Goal: Book appointment/travel/reservation

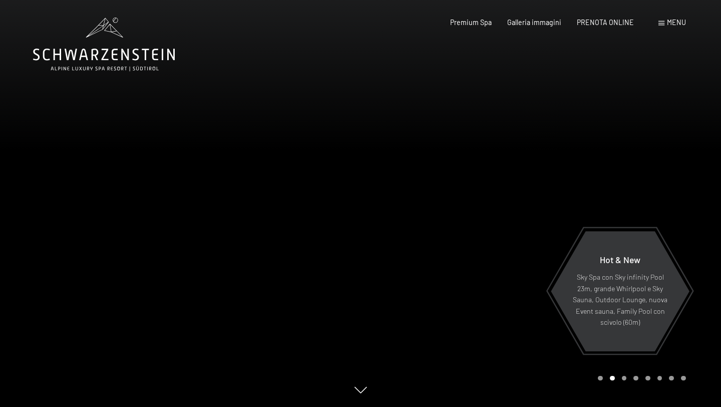
click at [633, 196] on div at bounding box center [541, 203] width 361 height 407
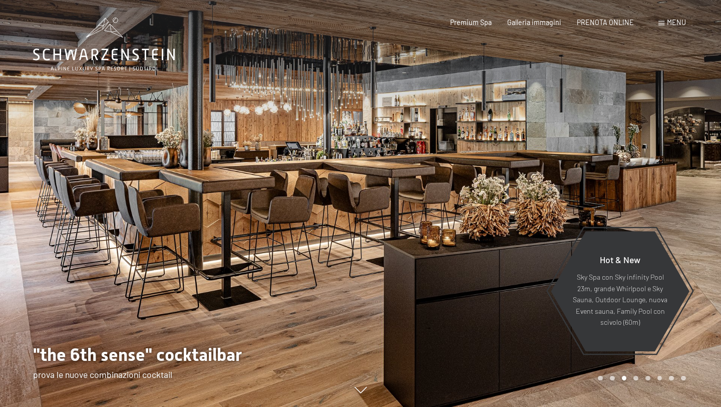
click at [632, 162] on div at bounding box center [541, 203] width 361 height 407
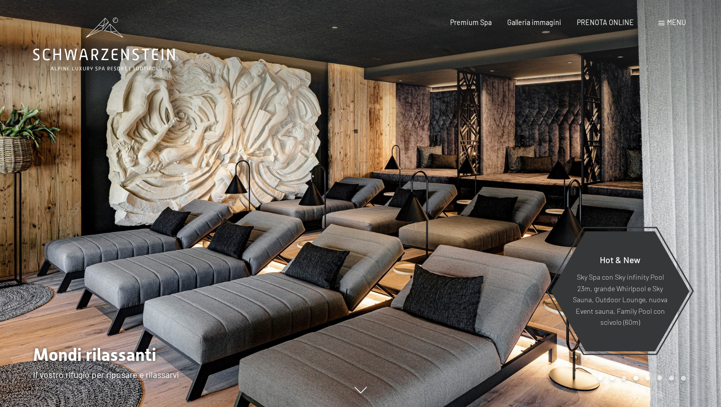
click at [635, 176] on div at bounding box center [541, 203] width 361 height 407
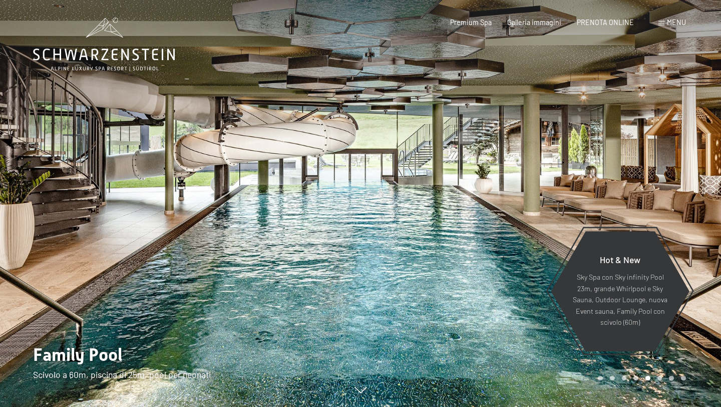
click at [651, 165] on div at bounding box center [541, 203] width 361 height 407
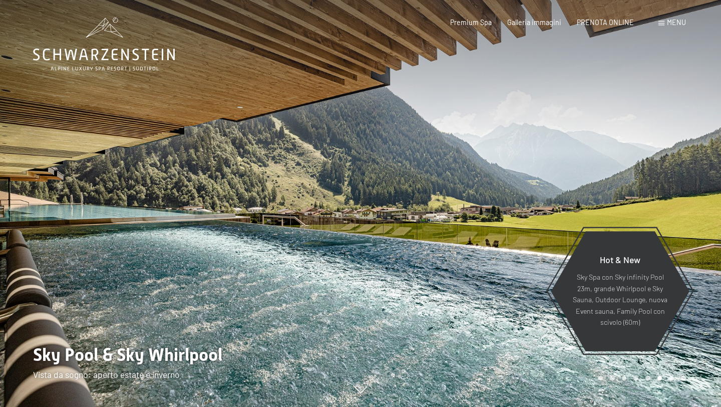
click at [646, 197] on div at bounding box center [541, 203] width 361 height 407
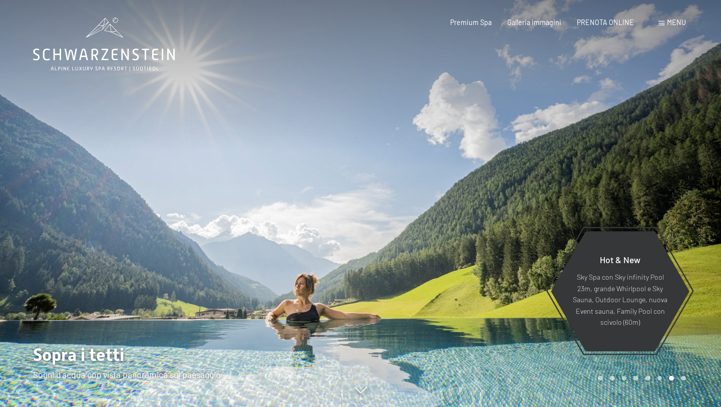
click at [648, 191] on div at bounding box center [541, 203] width 361 height 407
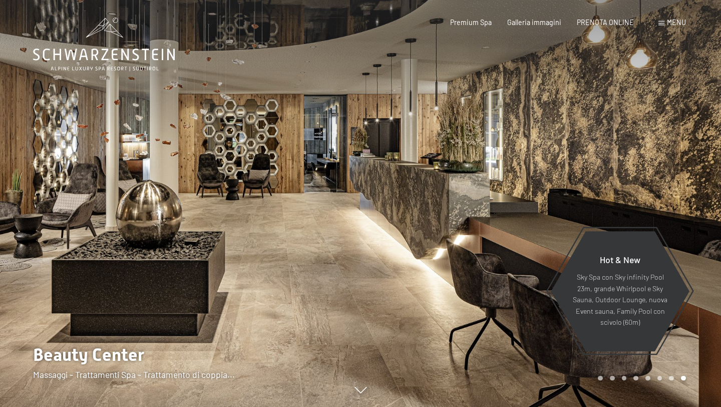
click at [672, 183] on div at bounding box center [541, 203] width 361 height 407
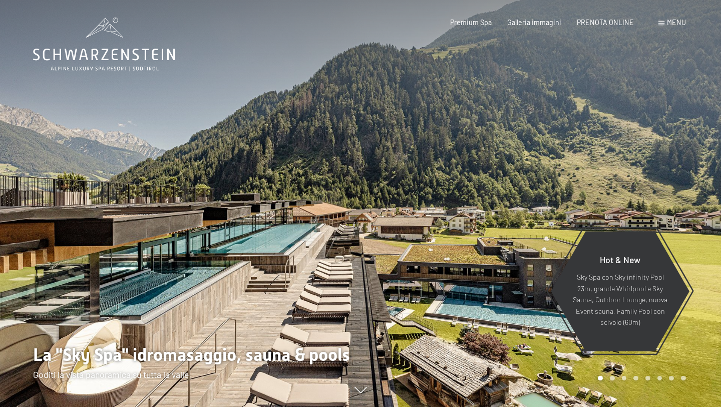
click at [619, 151] on div at bounding box center [541, 203] width 361 height 407
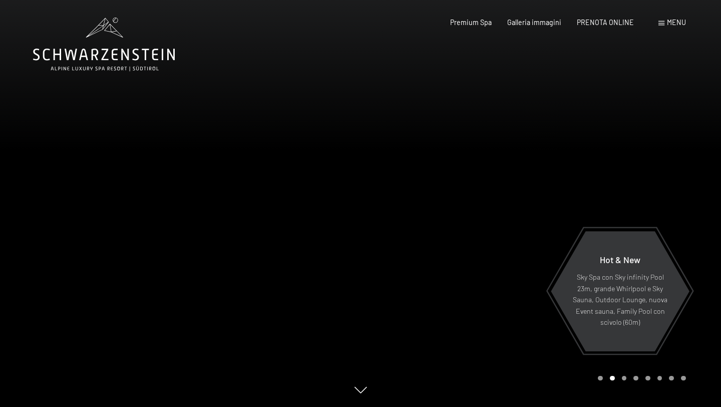
click at [606, 183] on div at bounding box center [541, 203] width 361 height 407
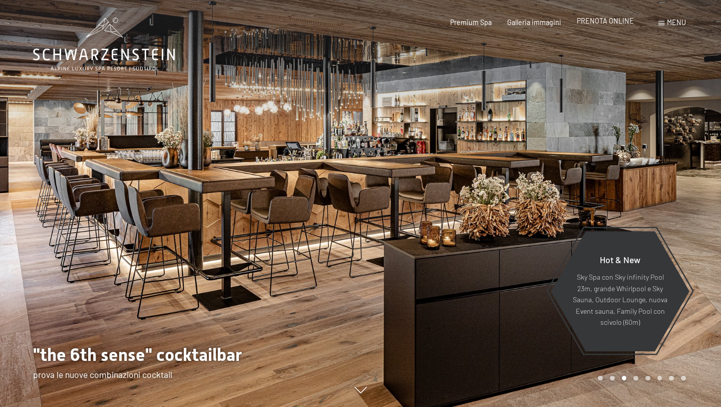
click at [600, 22] on span "PRENOTA ONLINE" at bounding box center [605, 21] width 57 height 9
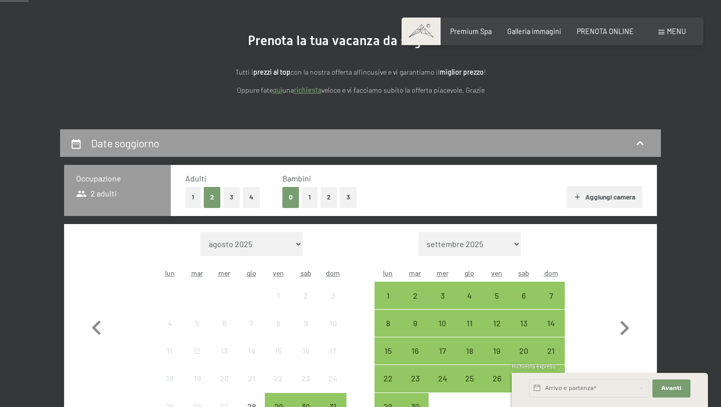
scroll to position [174, 0]
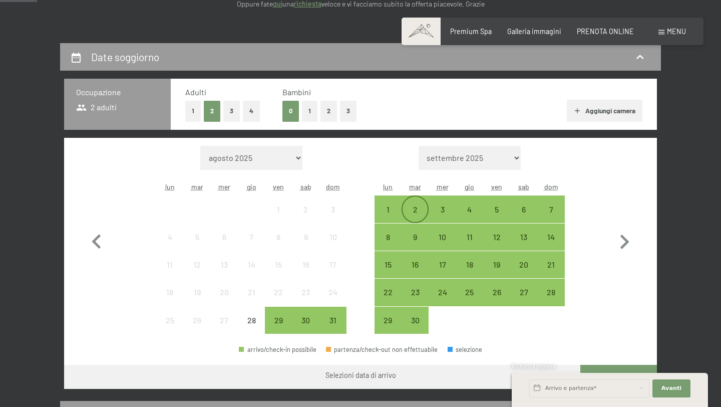
click at [408, 206] on div "2" at bounding box center [415, 217] width 25 height 25
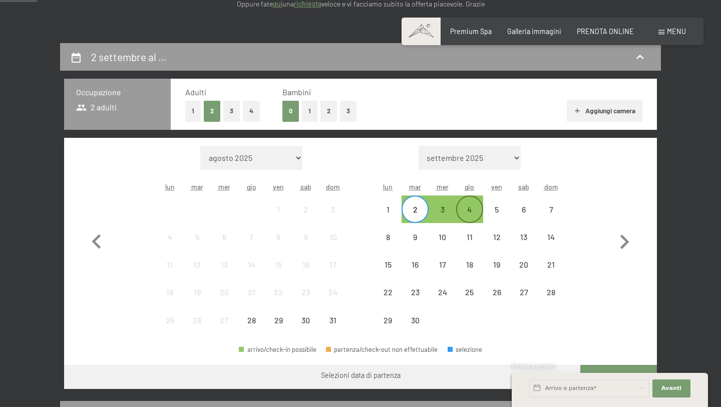
click at [468, 211] on div "4" at bounding box center [469, 217] width 25 height 25
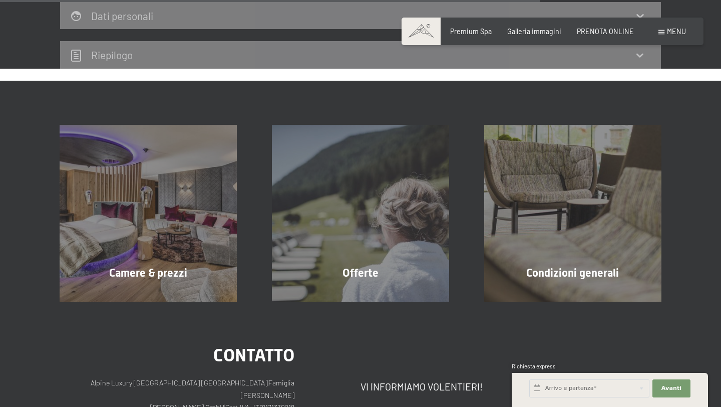
scroll to position [987, 0]
